Goal: Information Seeking & Learning: Learn about a topic

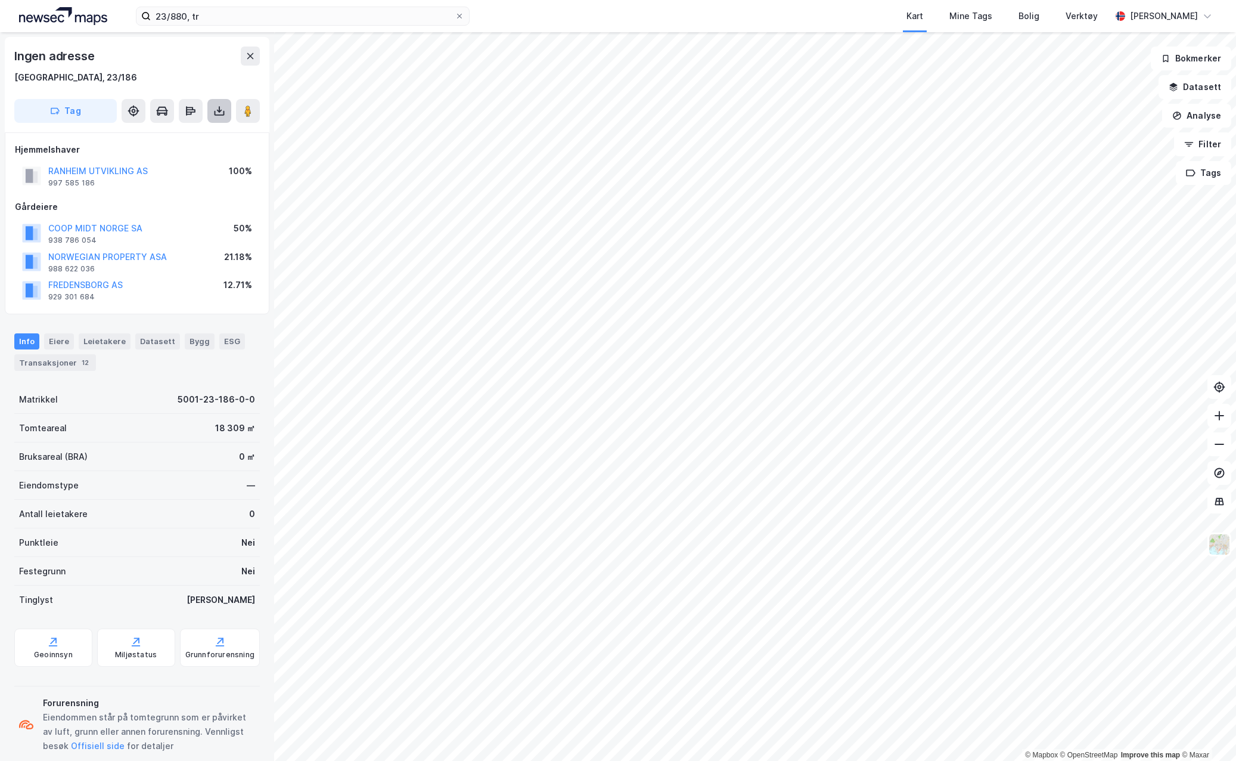
click at [221, 115] on icon at bounding box center [220, 113] width 10 height 5
click at [191, 134] on div "Last ned grunnbok" at bounding box center [160, 135] width 69 height 10
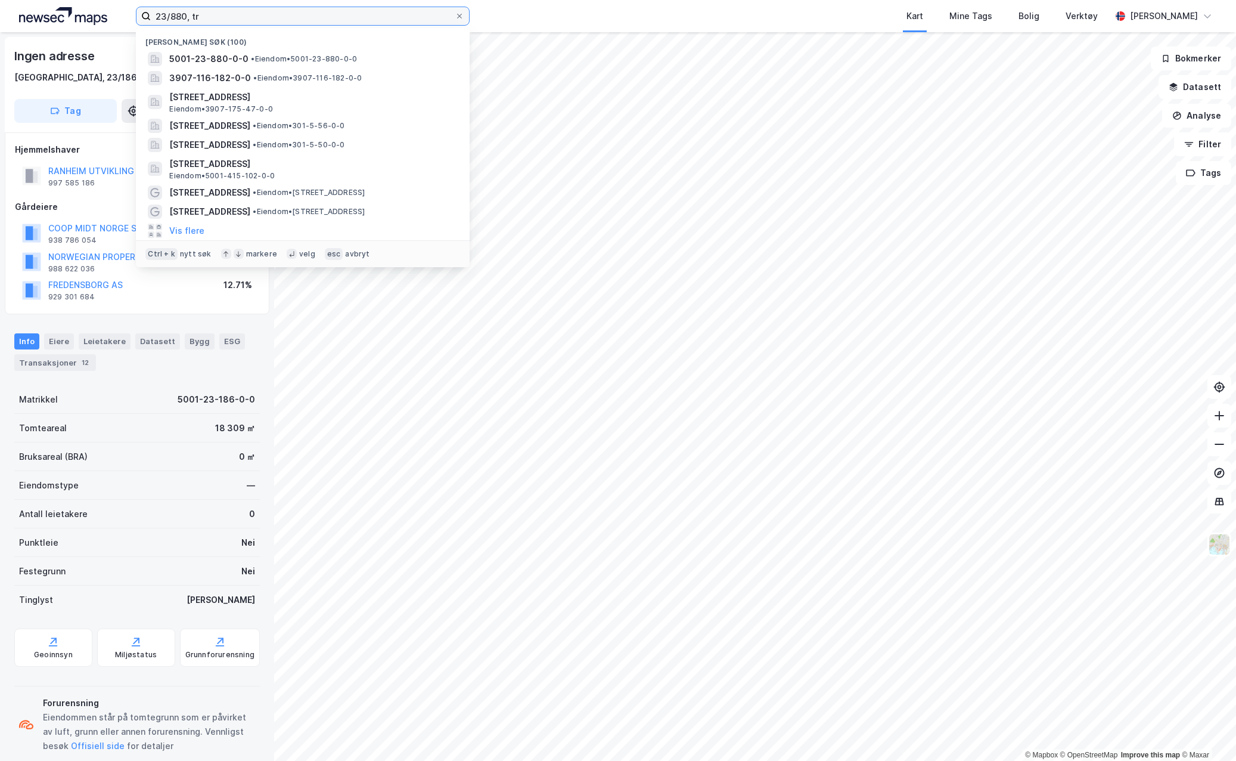
click at [172, 15] on input "23/880, tr" at bounding box center [303, 16] width 304 height 18
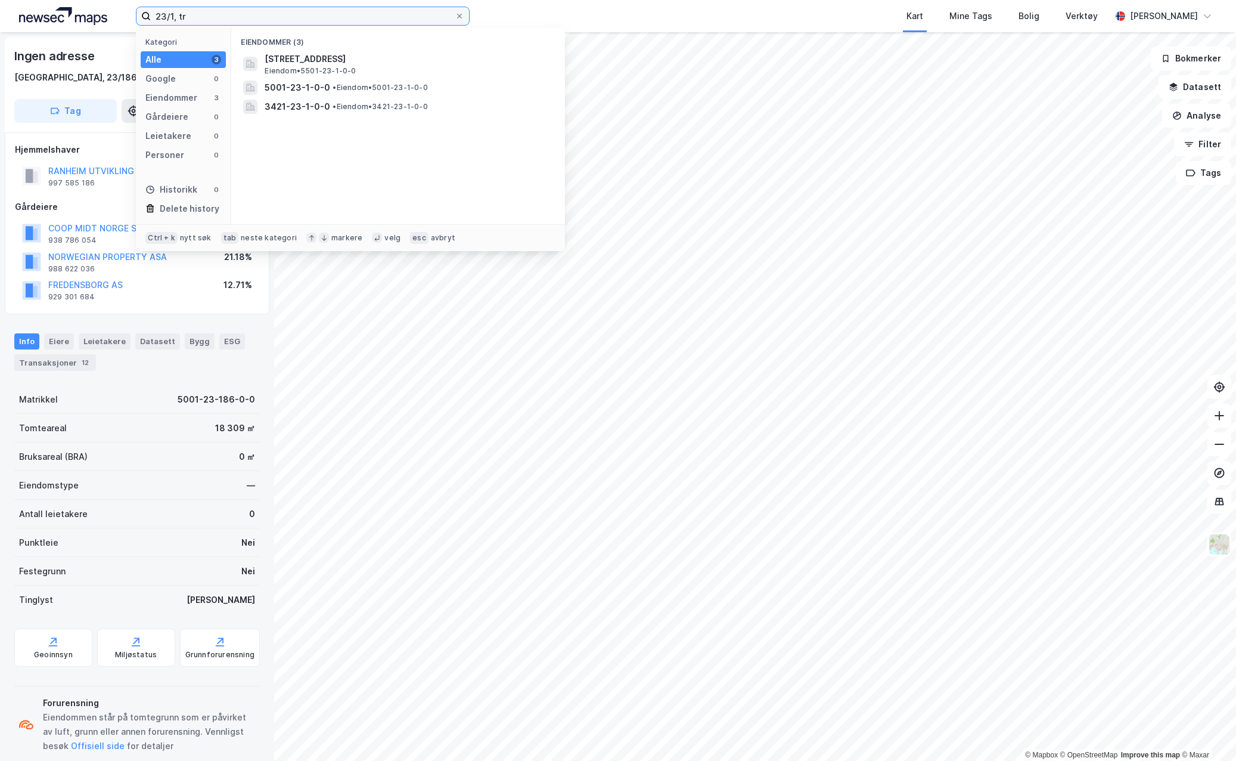
click at [223, 23] on input "23/1, tr" at bounding box center [303, 16] width 304 height 18
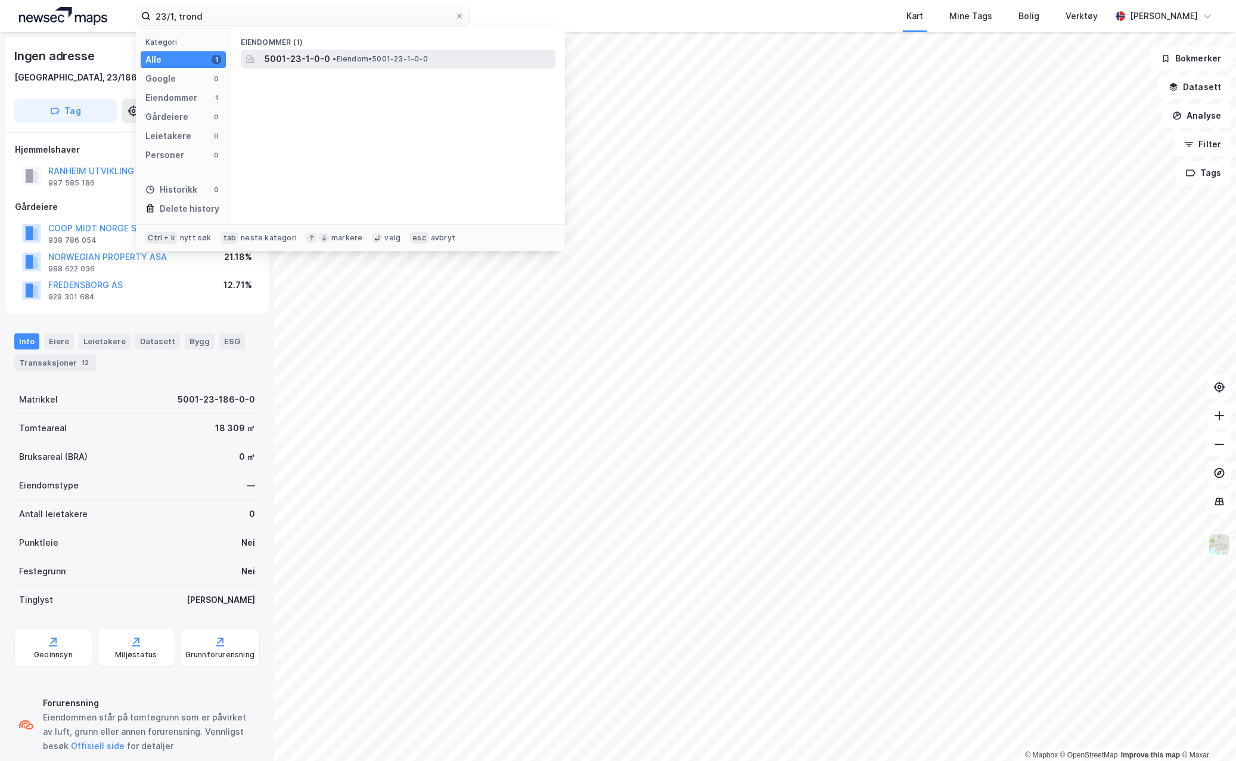
click at [333, 58] on span "•" at bounding box center [335, 58] width 4 height 9
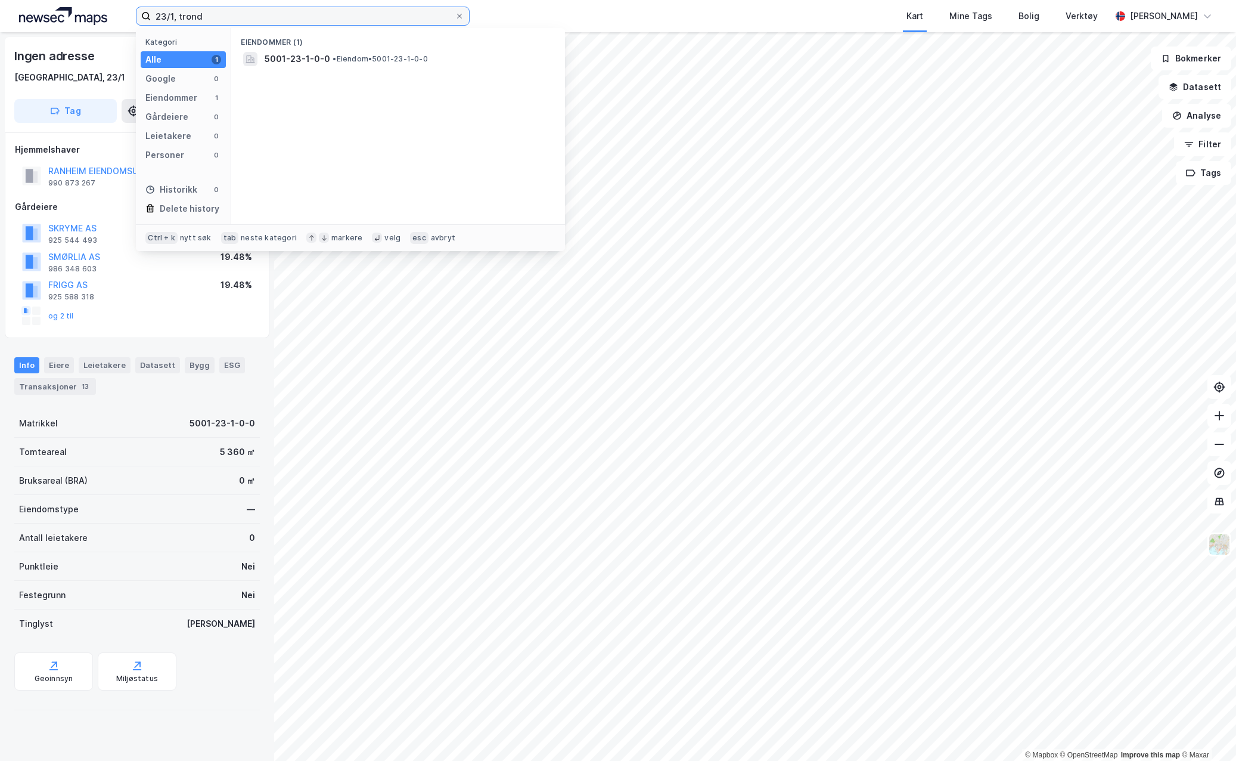
click at [207, 13] on input "23/1, trond" at bounding box center [303, 16] width 304 height 18
click at [282, 59] on span "5001-23-1-0-0" at bounding box center [298, 59] width 66 height 14
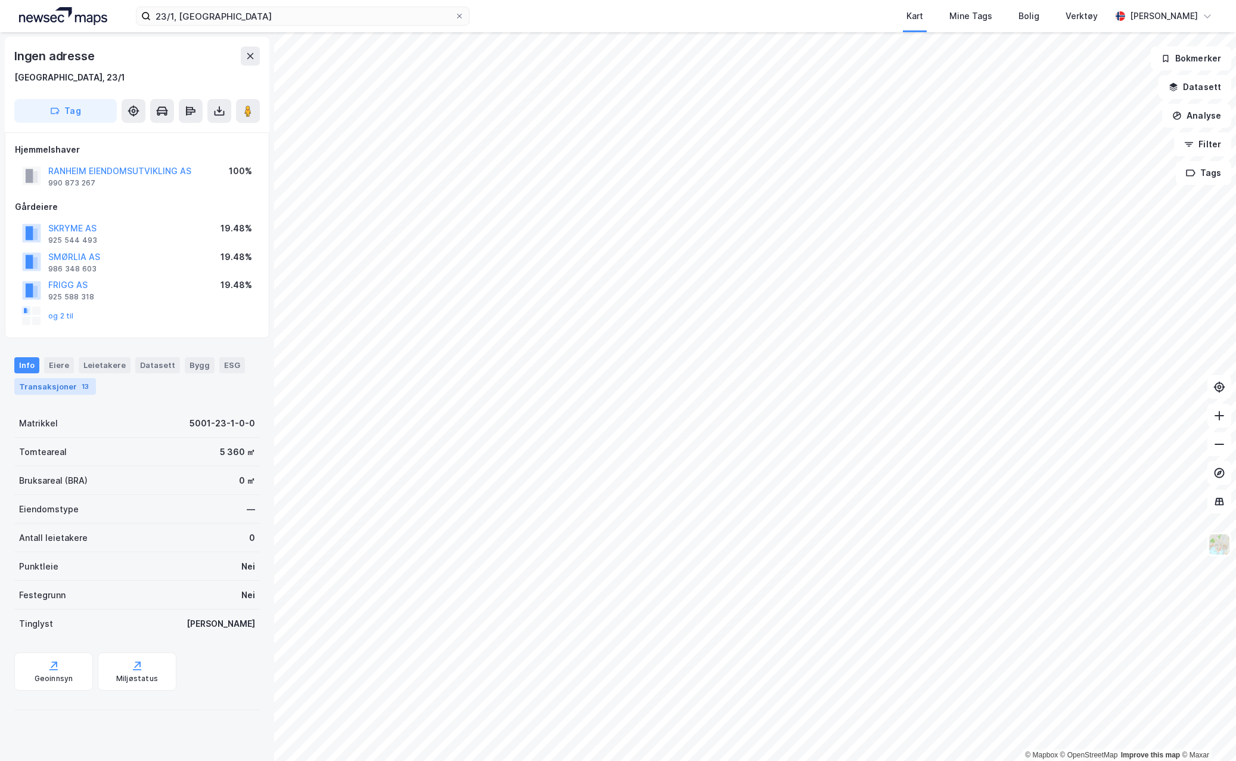
click at [58, 386] on div "Transaksjoner 13" at bounding box center [55, 386] width 82 height 17
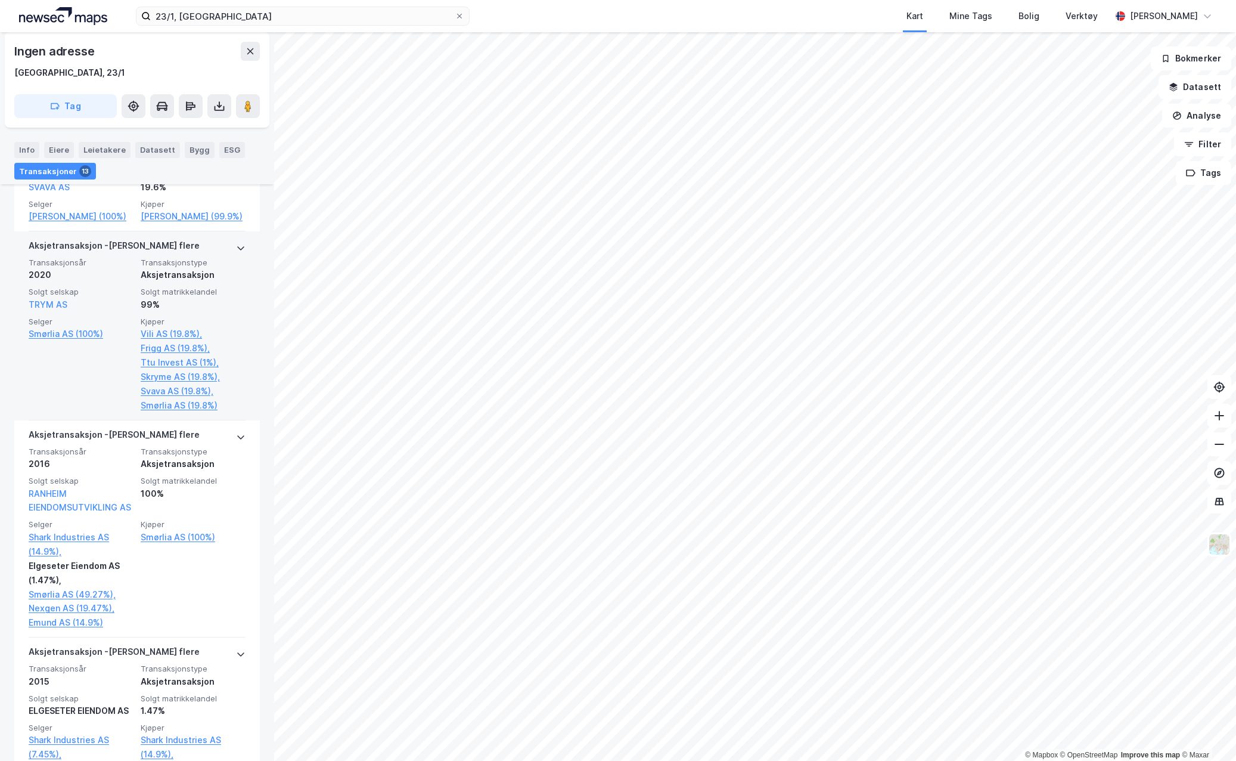
scroll to position [323, 0]
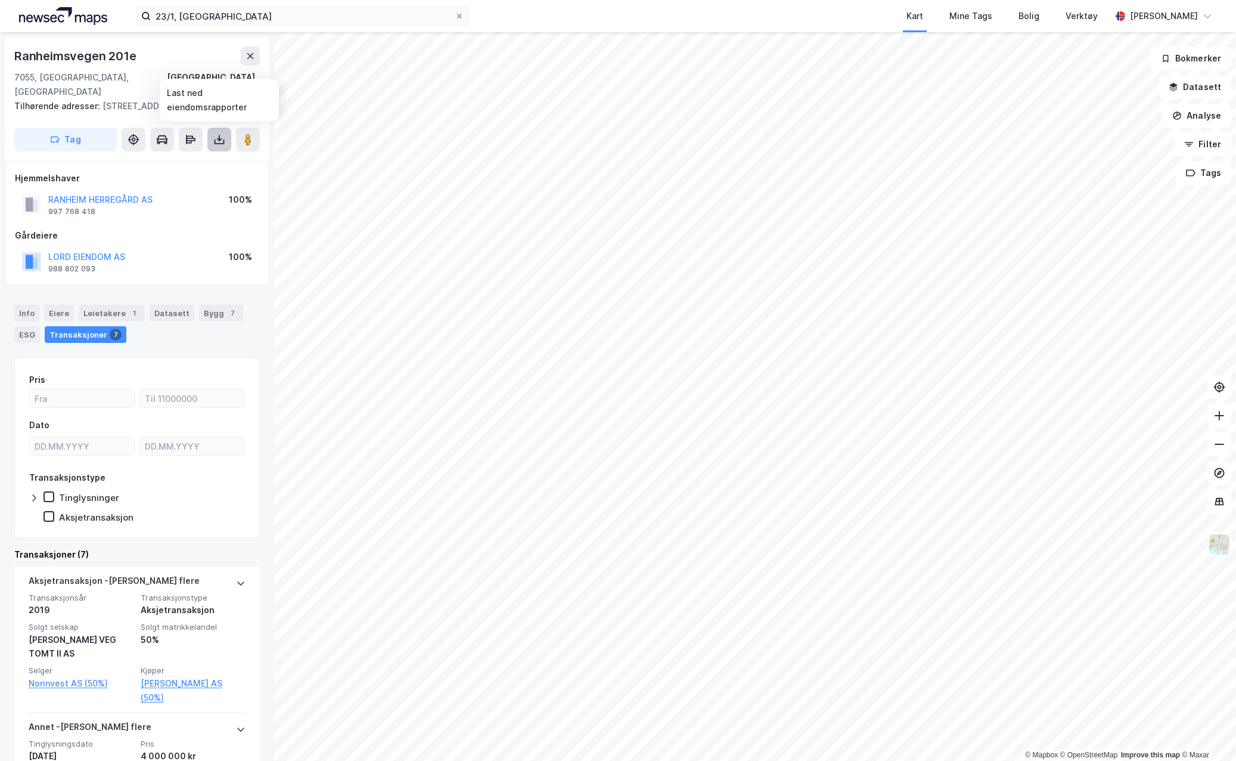
click at [218, 136] on icon at bounding box center [219, 140] width 12 height 12
click at [153, 164] on div "Last ned grunnbok" at bounding box center [160, 164] width 69 height 10
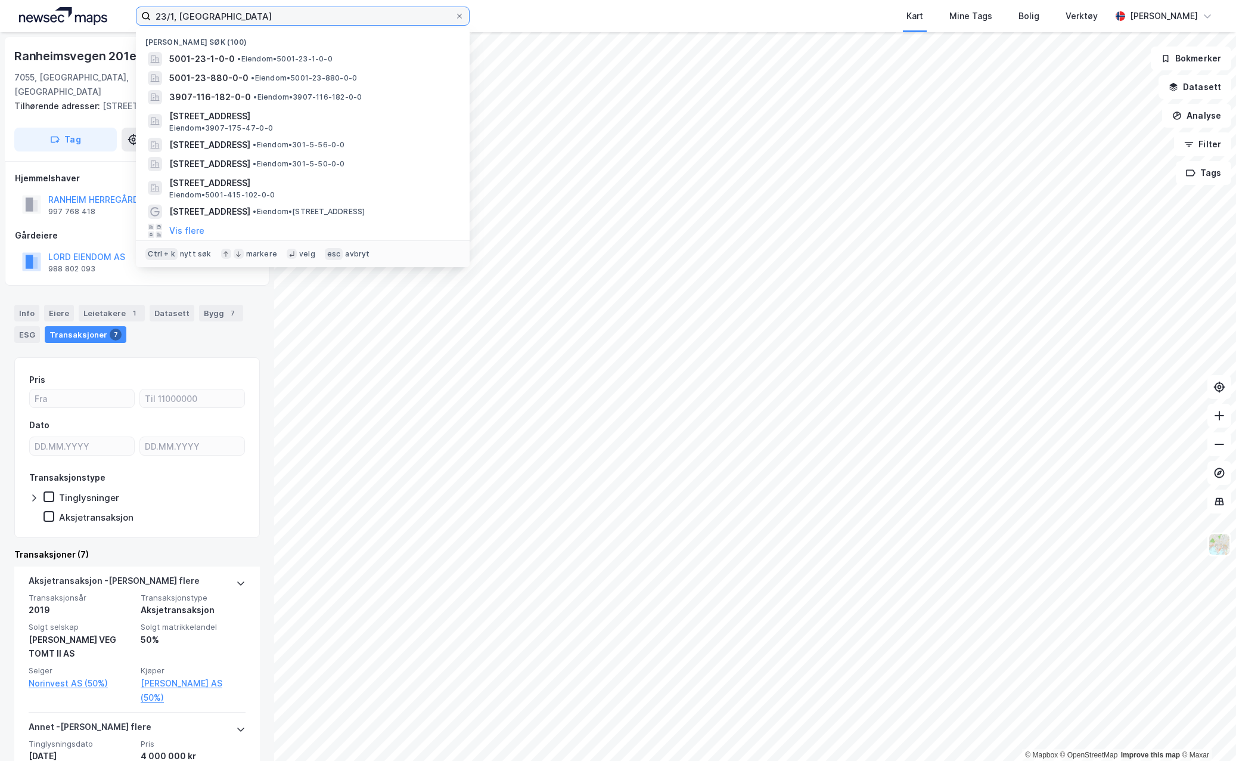
click at [175, 17] on input "23/1, [GEOGRAPHIC_DATA]" at bounding box center [303, 16] width 304 height 18
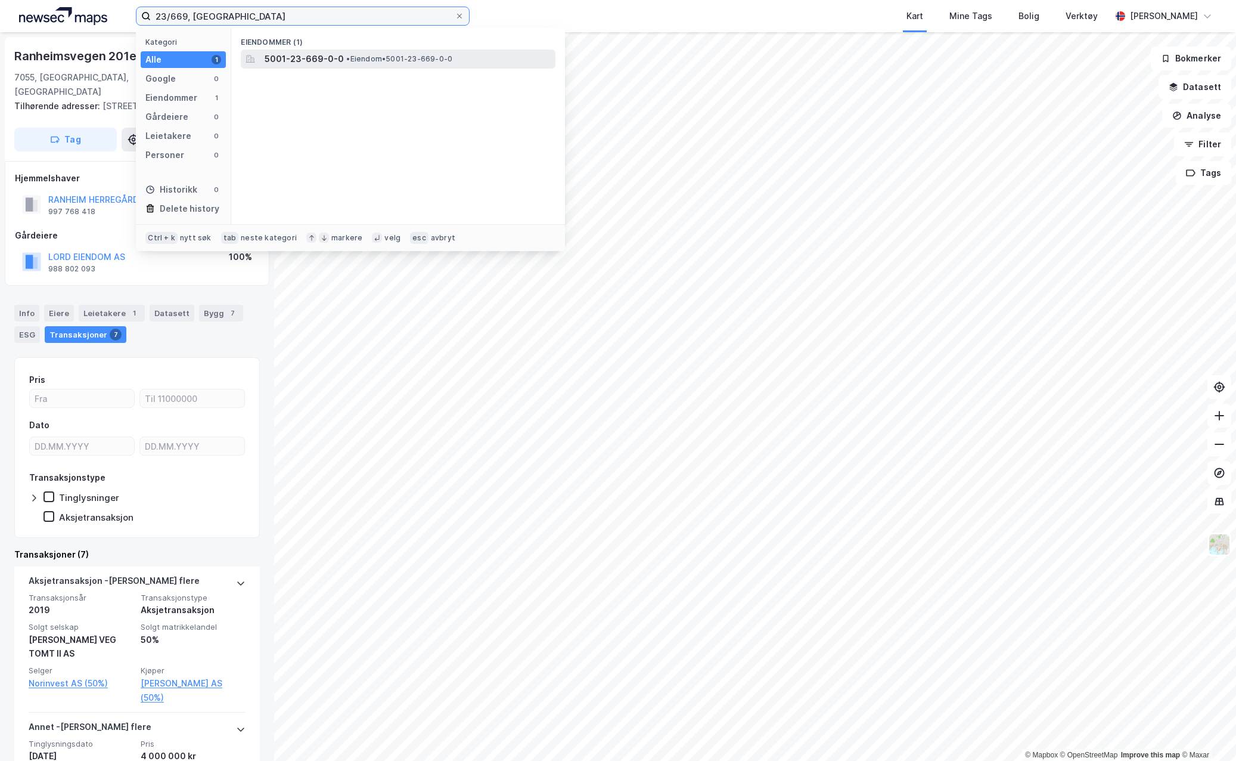
type input "23/669, [GEOGRAPHIC_DATA]"
click at [376, 62] on span "• Eiendom • 5001-23-669-0-0" at bounding box center [399, 59] width 106 height 10
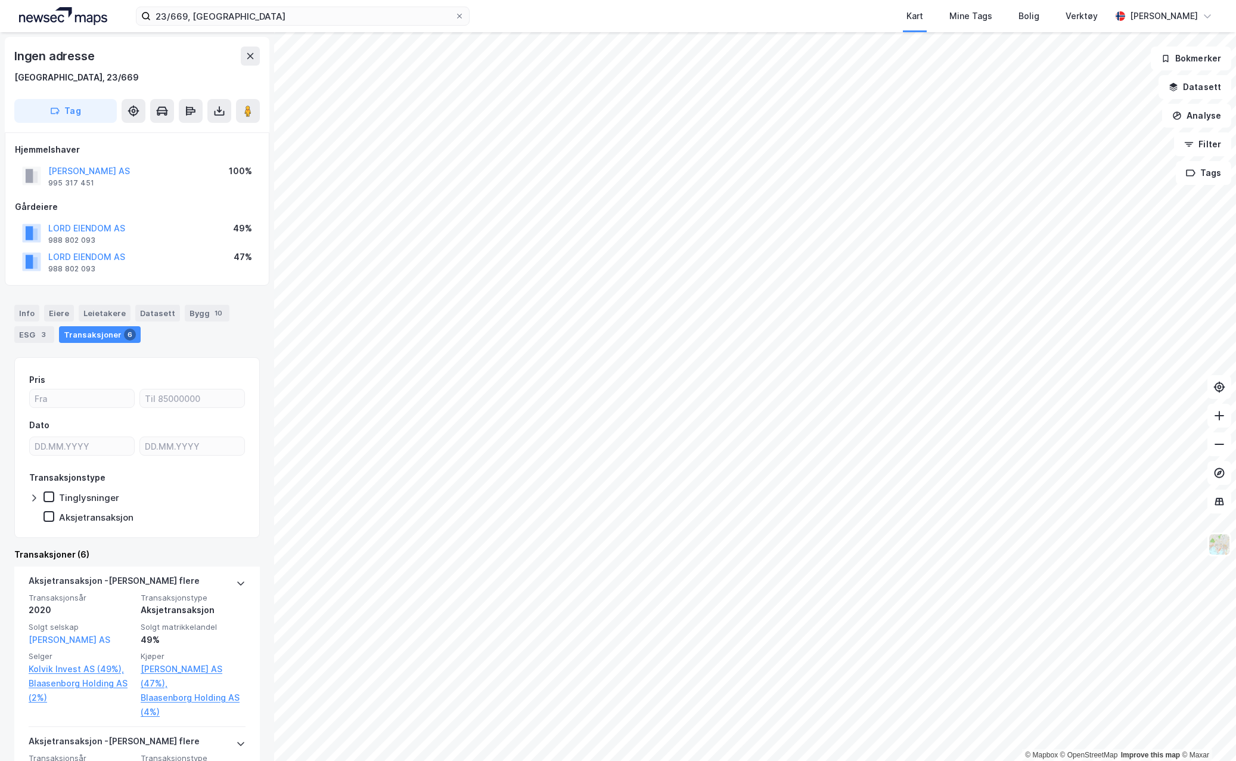
click at [79, 331] on div "Transaksjoner 6" at bounding box center [100, 334] width 82 height 17
click at [83, 336] on div "Transaksjoner 6" at bounding box center [100, 334] width 82 height 17
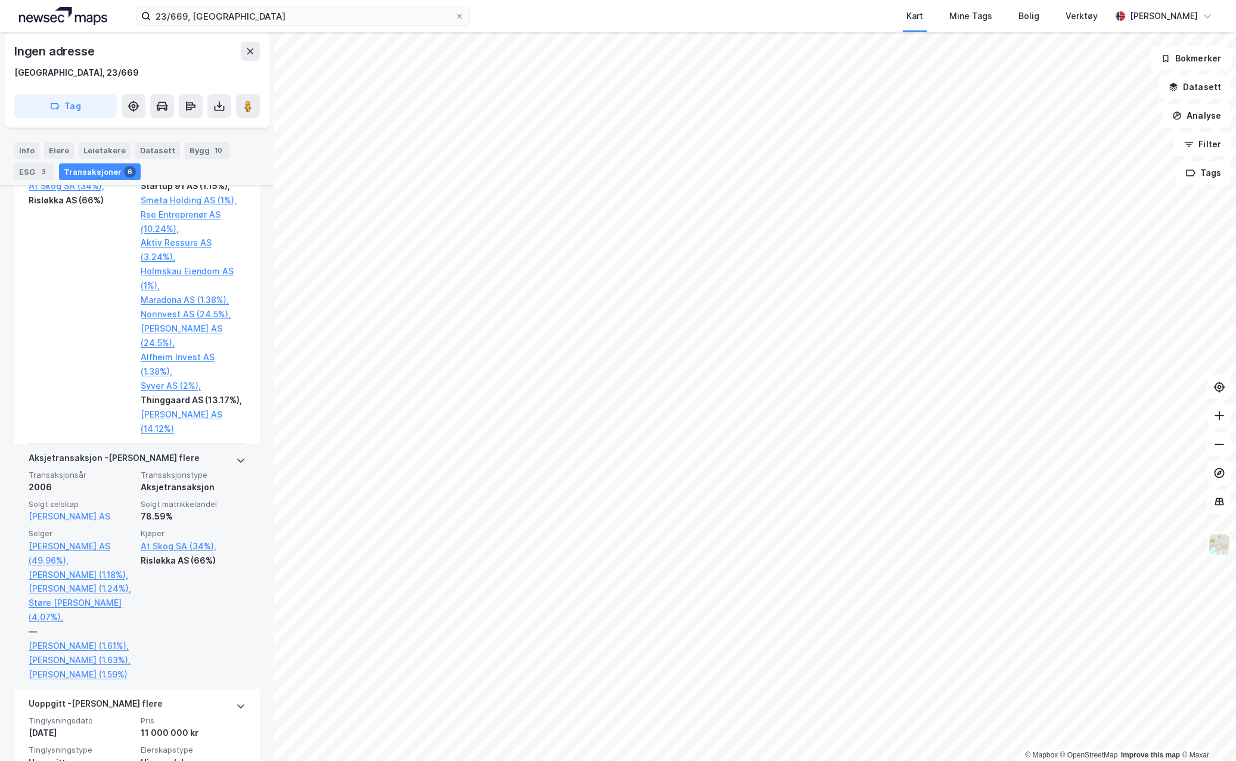
scroll to position [995, 0]
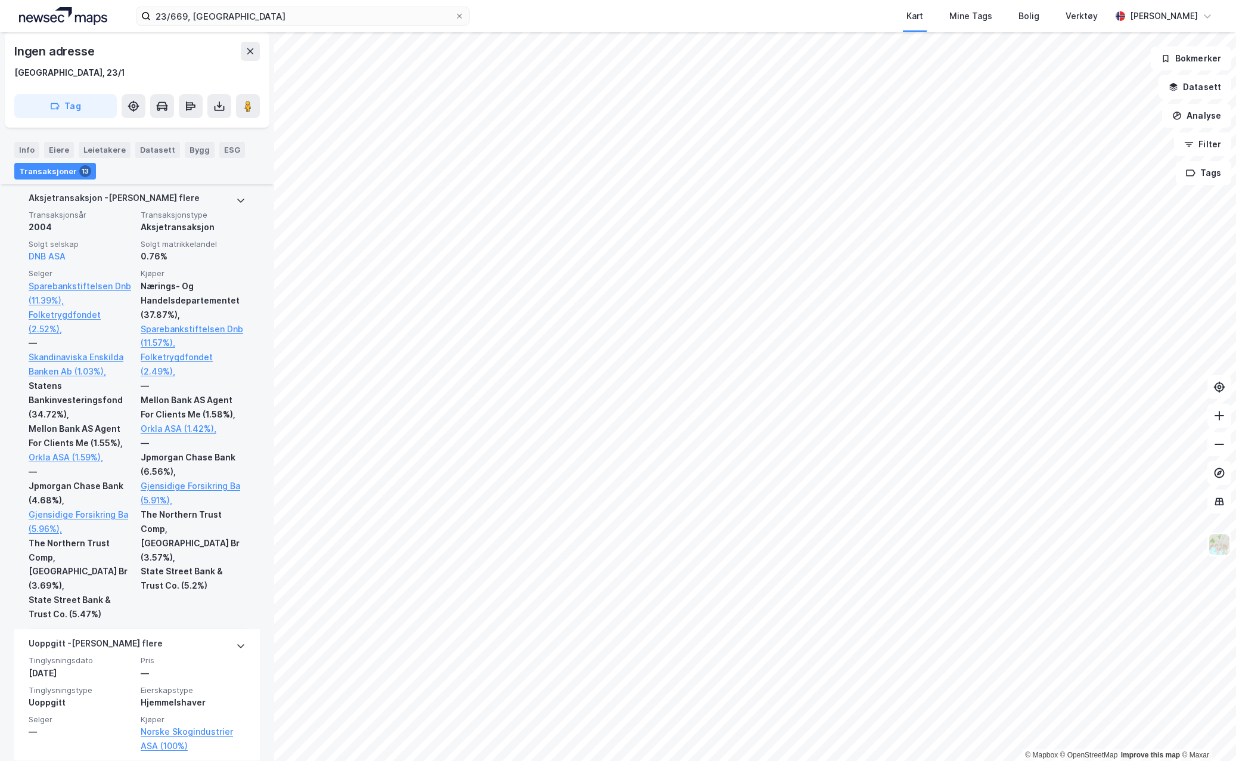
scroll to position [3422, 0]
